Goal: Use online tool/utility

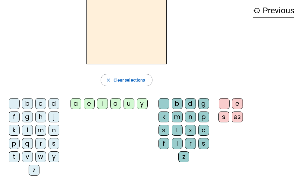
scroll to position [29, 0]
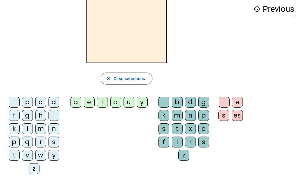
click at [27, 128] on div "l" at bounding box center [27, 128] width 11 height 11
click at [78, 104] on div "a" at bounding box center [76, 102] width 11 height 11
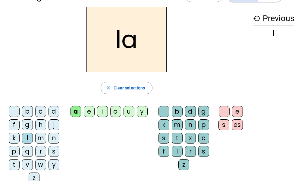
scroll to position [20, 0]
click at [77, 110] on div "a" at bounding box center [76, 111] width 11 height 11
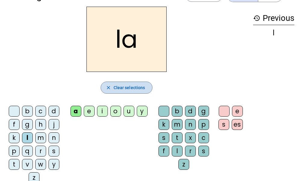
click at [130, 89] on span "Clear selections" at bounding box center [130, 87] width 32 height 7
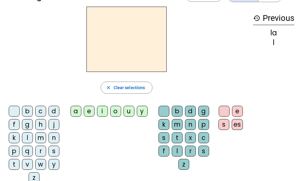
click at [30, 137] on div "l" at bounding box center [27, 137] width 11 height 11
click at [92, 113] on div "e" at bounding box center [89, 111] width 11 height 11
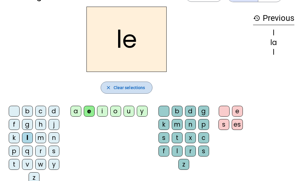
click at [129, 90] on span "Clear selections" at bounding box center [130, 87] width 32 height 7
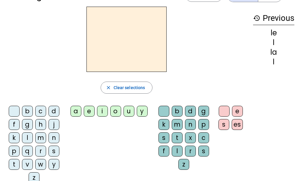
click at [30, 138] on div "l" at bounding box center [27, 137] width 11 height 11
click at [130, 114] on div "u" at bounding box center [129, 111] width 11 height 11
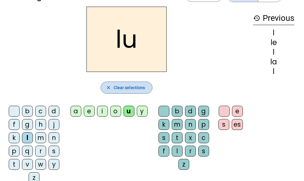
click at [127, 88] on span "Clear selections" at bounding box center [130, 87] width 32 height 7
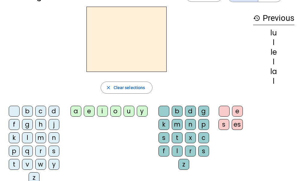
click at [14, 165] on div "t" at bounding box center [14, 164] width 11 height 11
click at [129, 111] on div "u" at bounding box center [129, 111] width 11 height 11
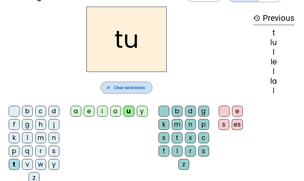
click at [133, 91] on span "button" at bounding box center [127, 87] width 52 height 14
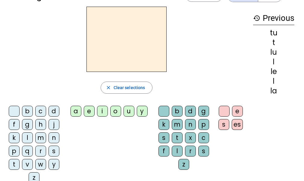
click at [13, 165] on div "t" at bounding box center [14, 164] width 11 height 11
click at [90, 116] on div "e" at bounding box center [89, 111] width 11 height 11
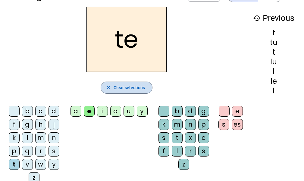
click at [129, 90] on span "Clear selections" at bounding box center [130, 87] width 32 height 7
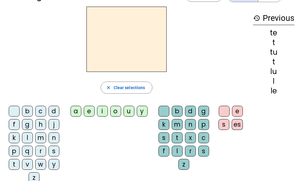
click at [16, 165] on div "t" at bounding box center [14, 164] width 11 height 11
click at [80, 110] on div "a" at bounding box center [76, 111] width 11 height 11
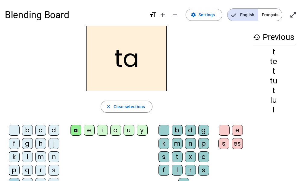
scroll to position [1, 0]
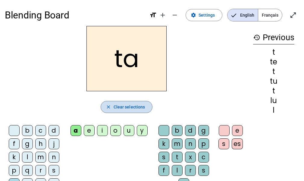
click at [141, 106] on span "Clear selections" at bounding box center [130, 106] width 32 height 7
